Goal: Transaction & Acquisition: Purchase product/service

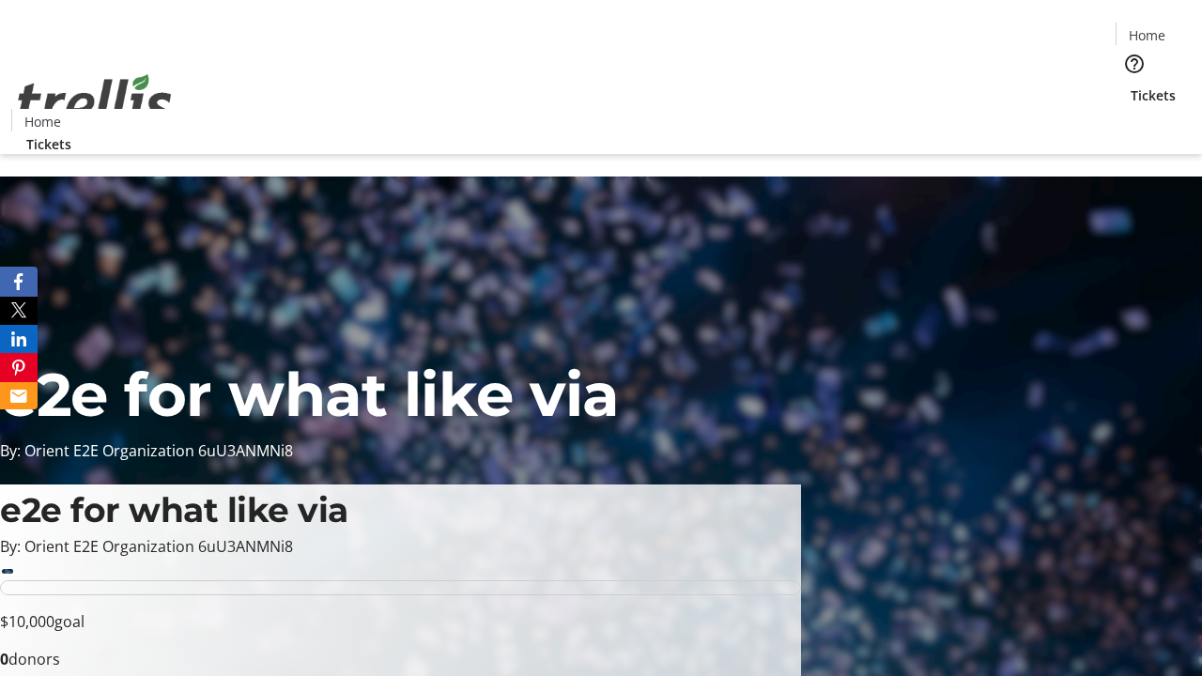
click at [1131, 85] on span "Tickets" at bounding box center [1153, 95] width 45 height 20
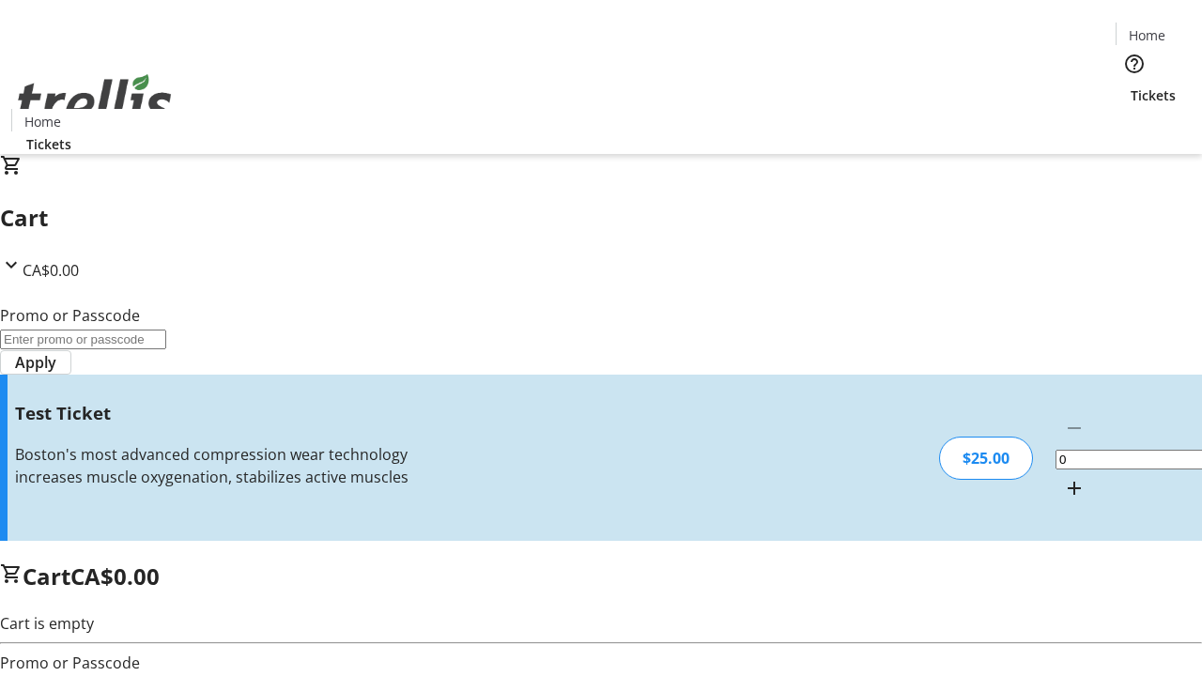
click at [1063, 477] on mat-icon "Increment by one" at bounding box center [1074, 488] width 23 height 23
type input "1"
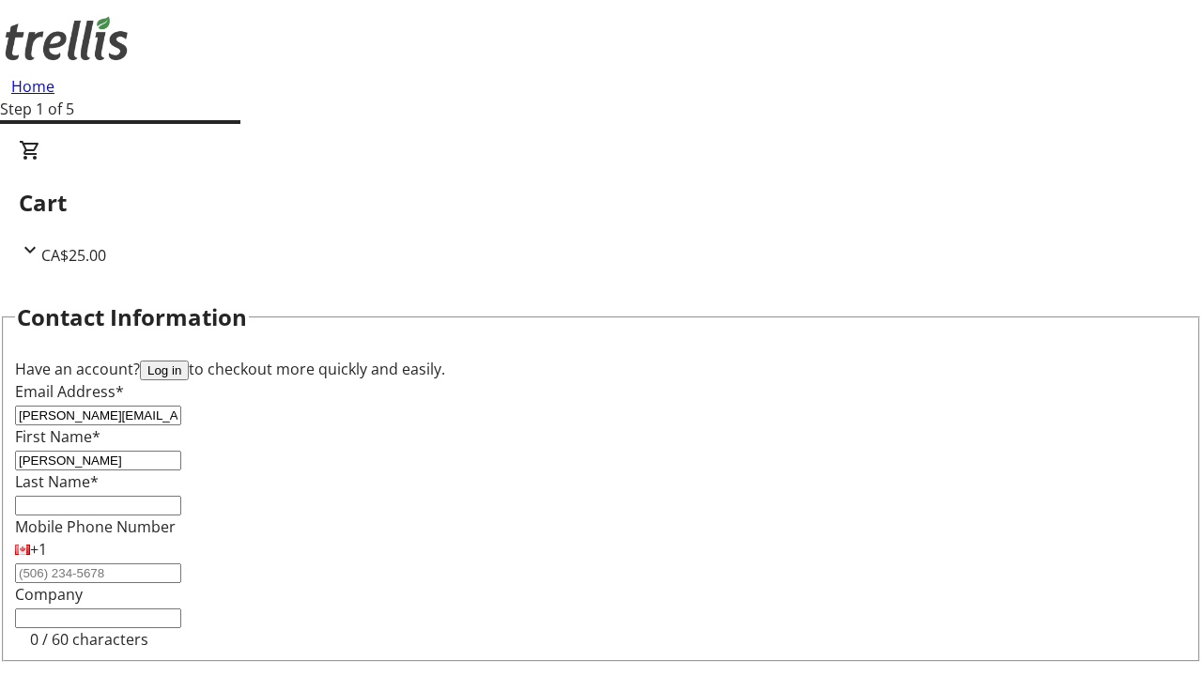
type input "[PERSON_NAME]"
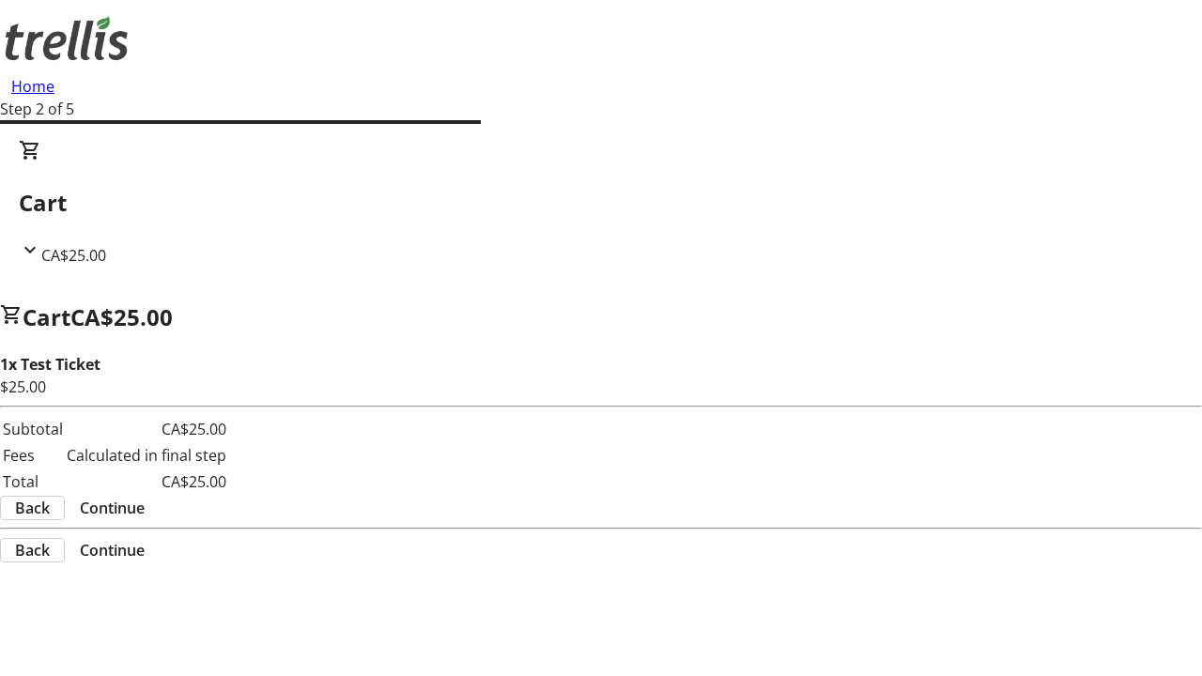
click at [145, 497] on span "Continue" at bounding box center [112, 508] width 65 height 23
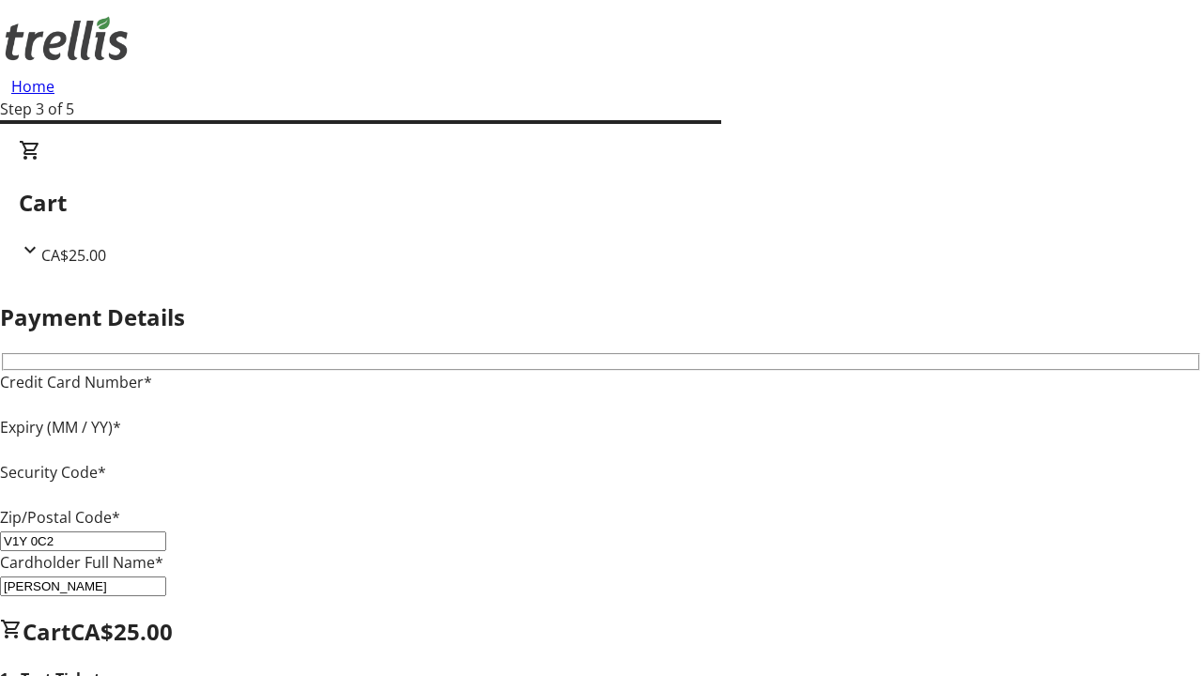
type input "V1Y 0C2"
